Goal: Find contact information: Find contact information

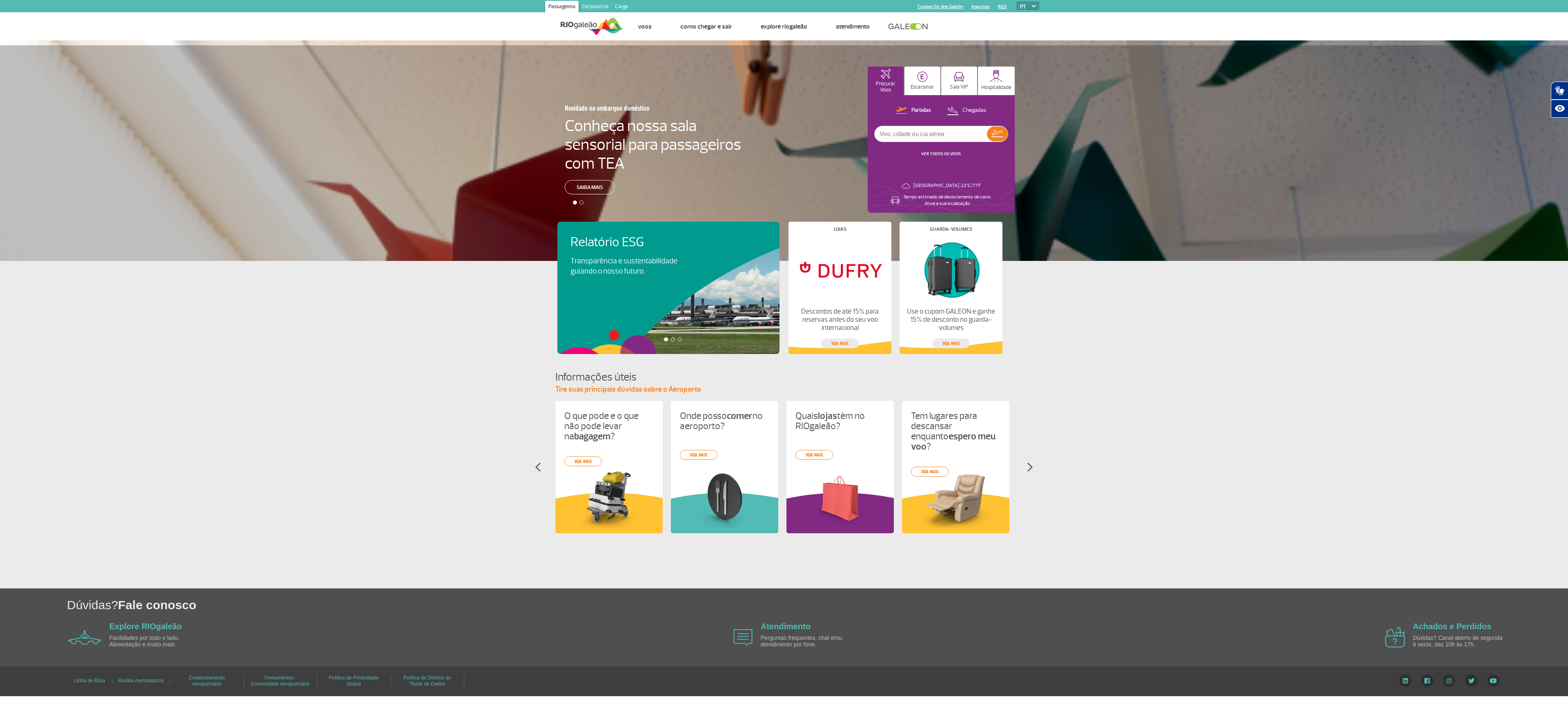
click at [295, 467] on section "Informações úteis Tire suas principais dúvidas sobre o Aeroporto O que pode e o…" at bounding box center [784, 458] width 1568 height 178
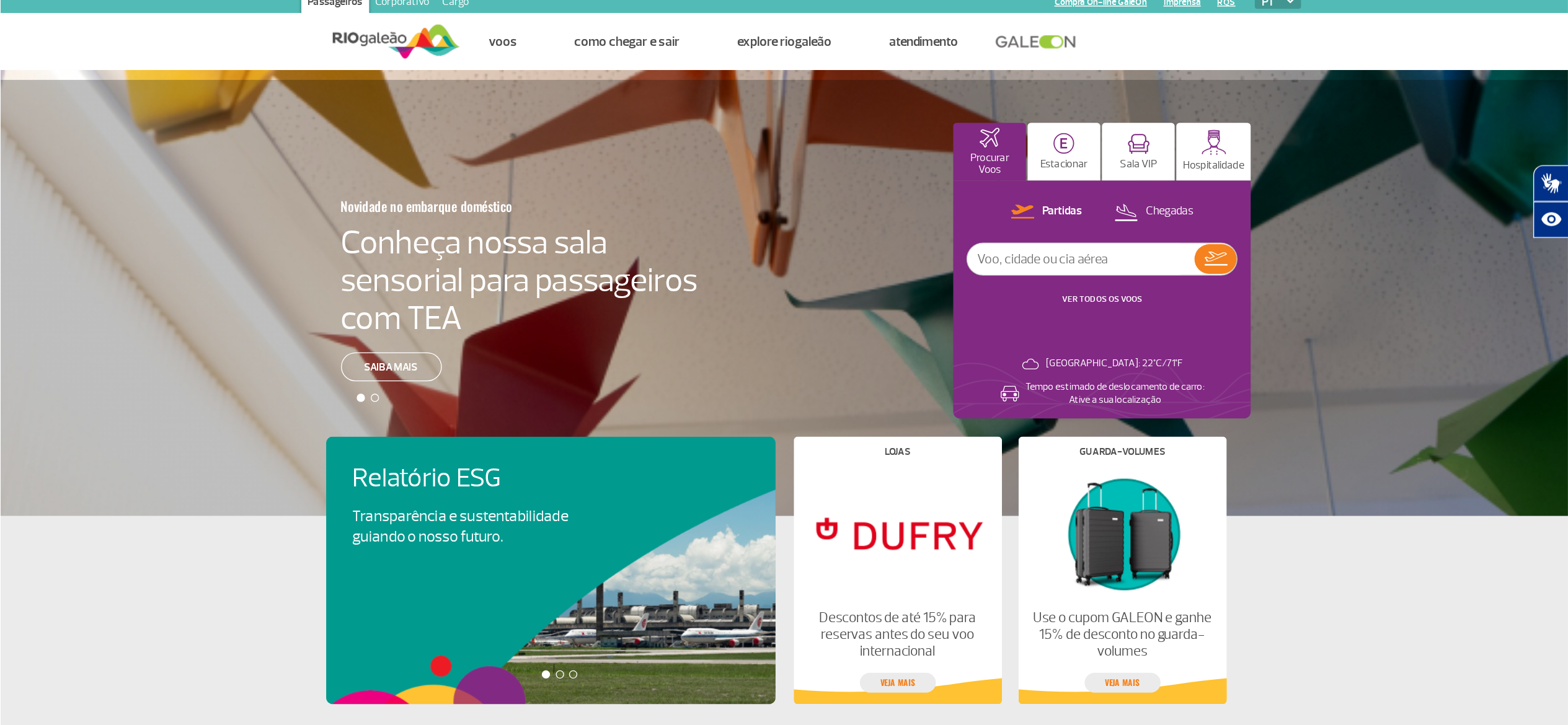
scroll to position [8, 0]
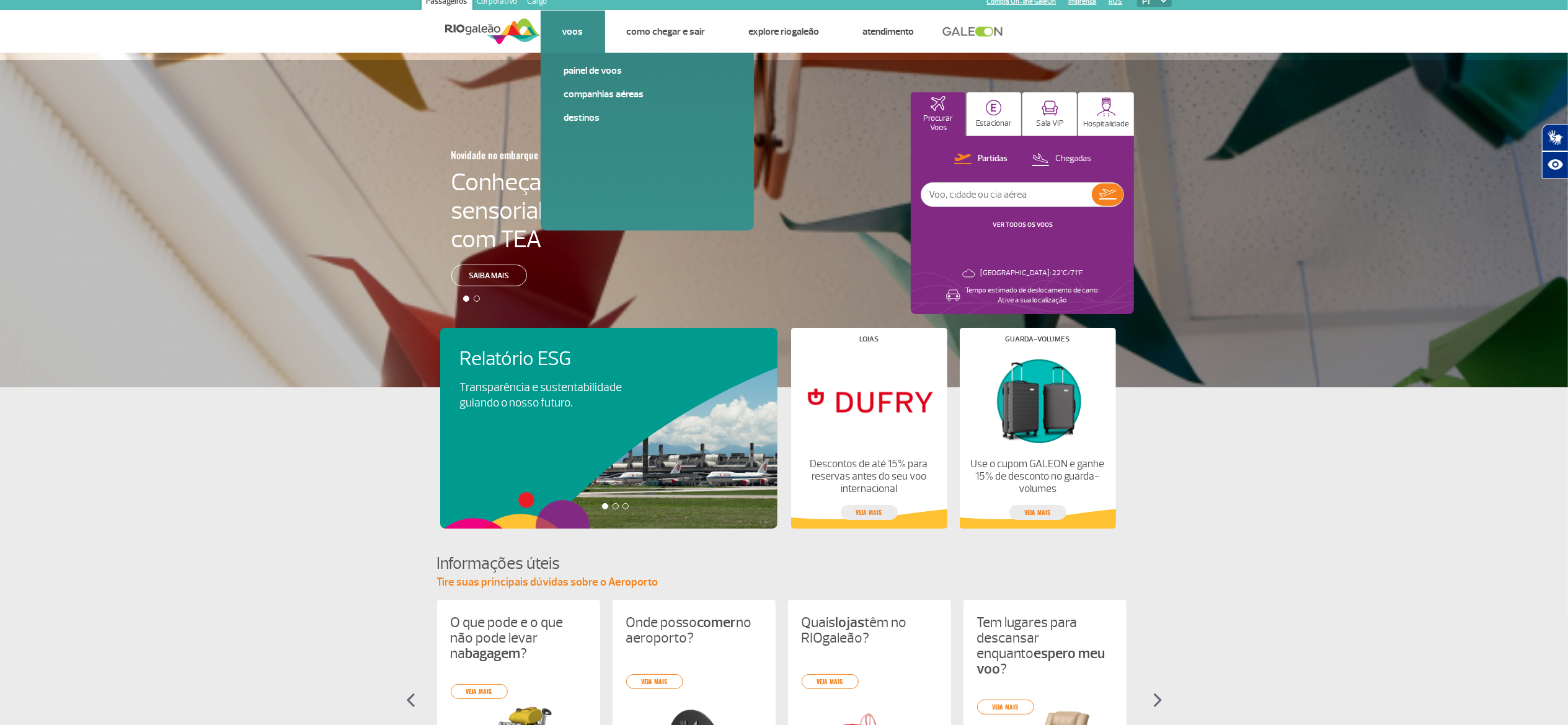
click at [569, 34] on link "Voos" at bounding box center [572, 31] width 21 height 12
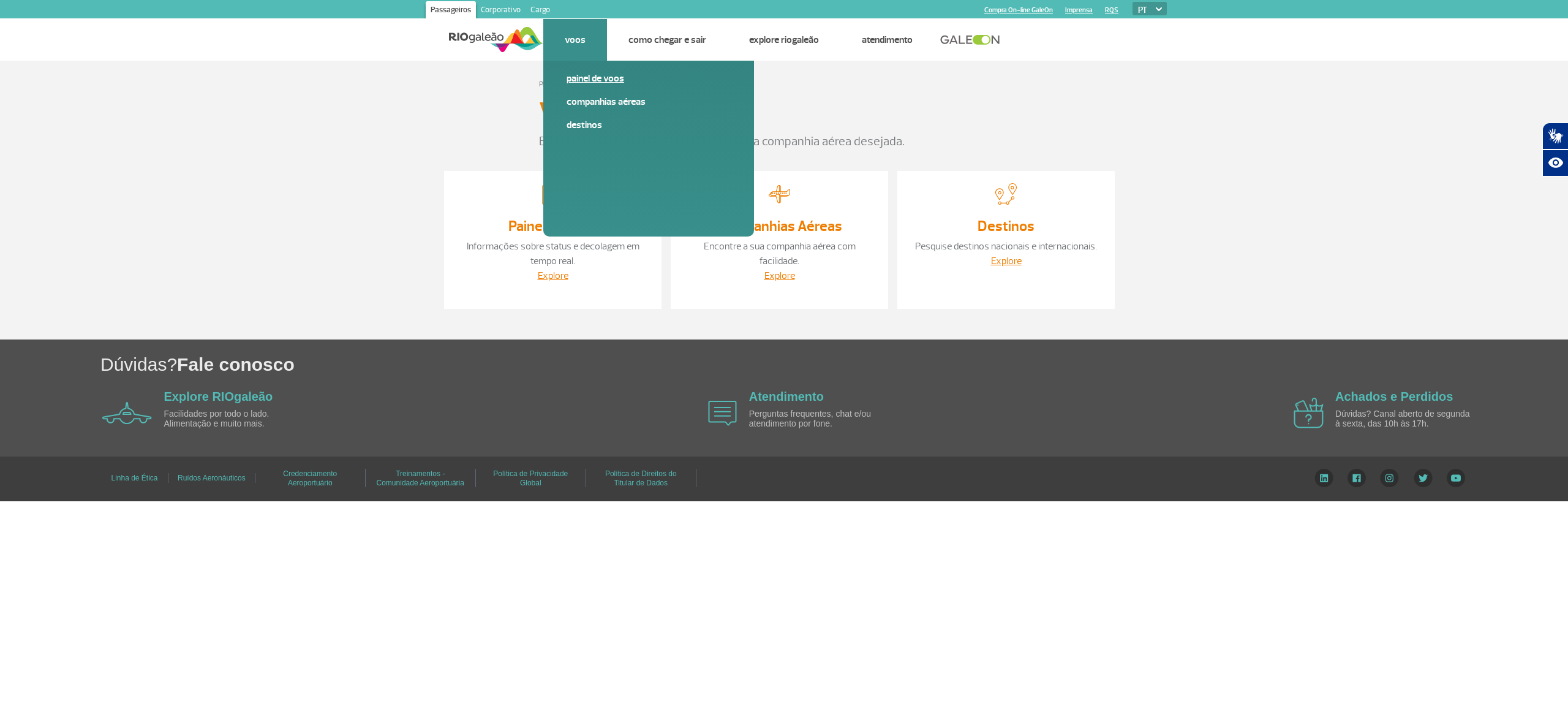
click at [574, 75] on link "Painel de voos" at bounding box center [649, 78] width 164 height 14
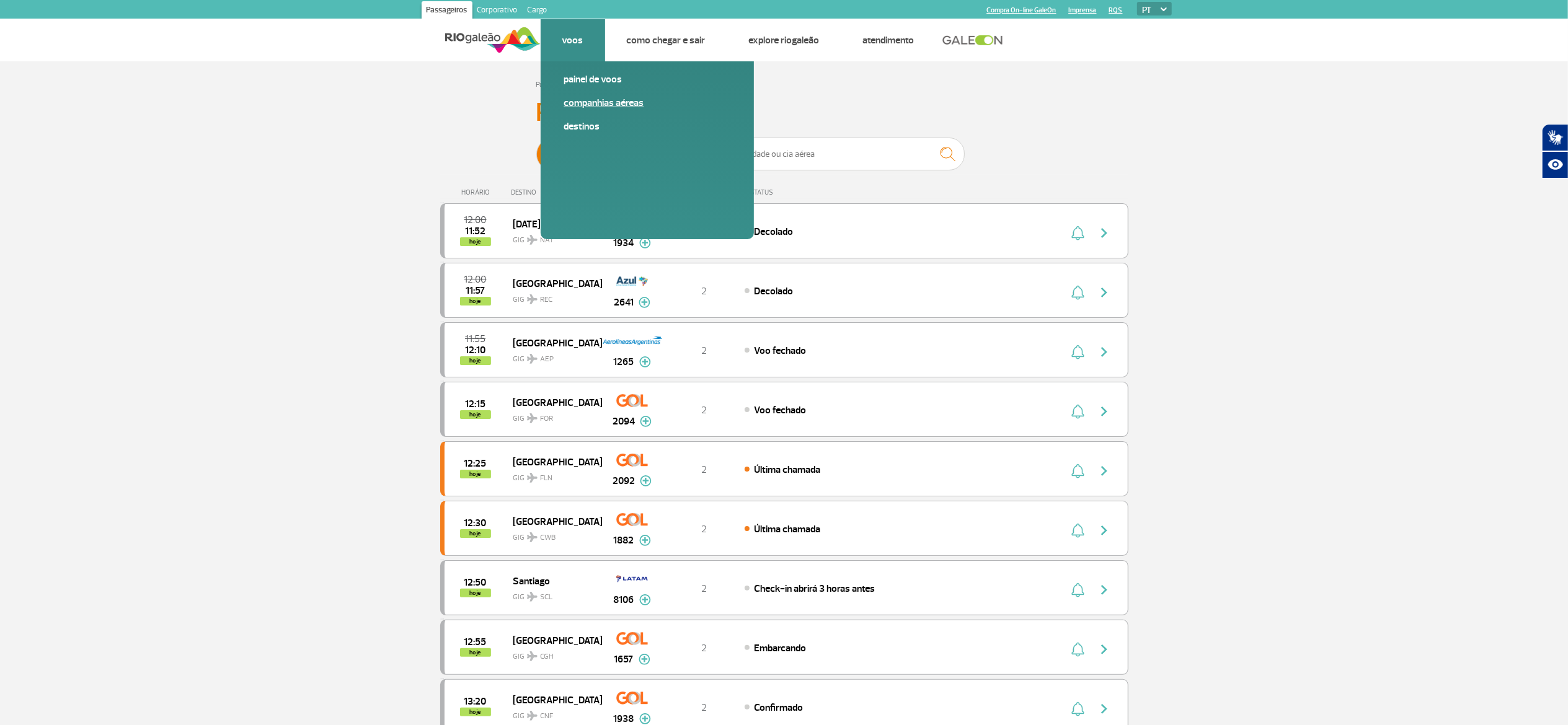
click at [585, 106] on link "Companhias Aéreas" at bounding box center [647, 103] width 166 height 14
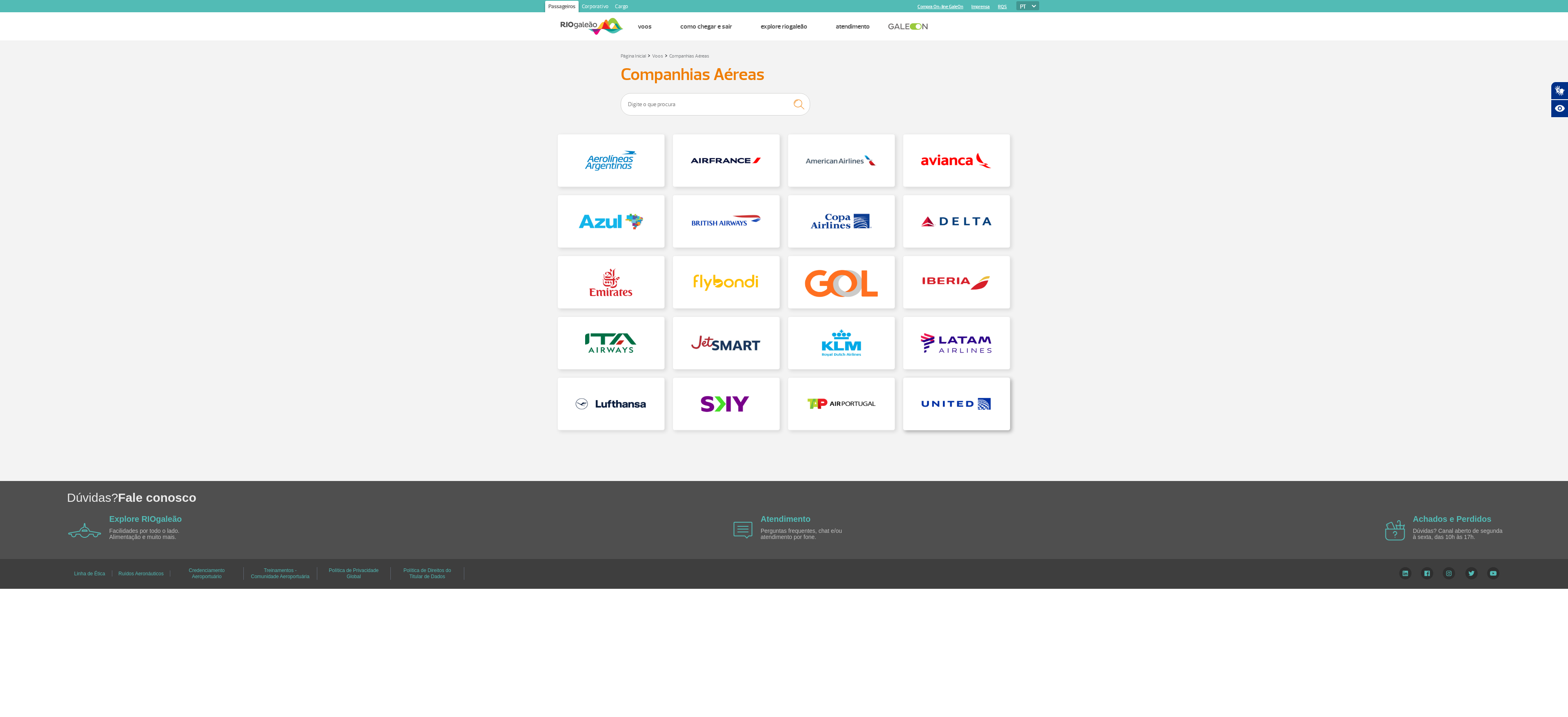
click at [933, 405] on link at bounding box center [956, 404] width 107 height 52
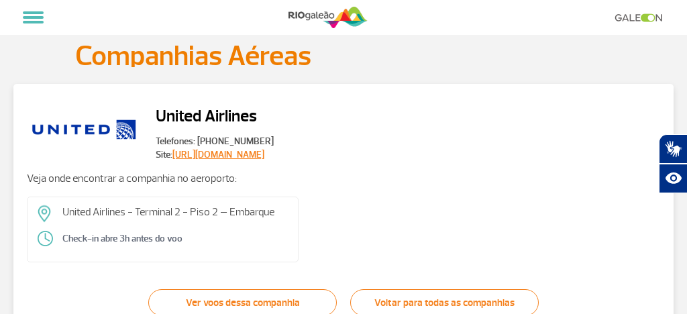
drag, startPoint x: 301, startPoint y: 154, endPoint x: 172, endPoint y: 155, distance: 128.8
click at [172, 155] on div "United Airlines Telefones: [PHONE_NUMBER] Site: [URL][DOMAIN_NAME]" at bounding box center [343, 129] width 633 height 64
copy span "[URL][DOMAIN_NAME]"
